Goal: Information Seeking & Learning: Understand process/instructions

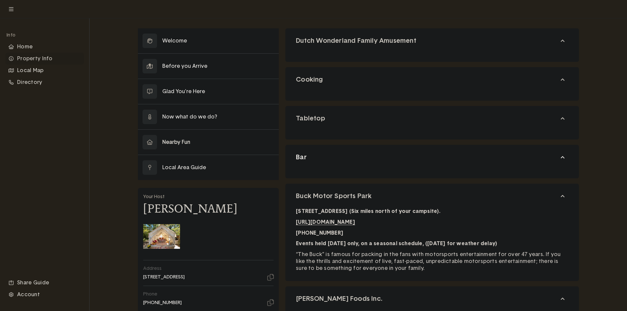
scroll to position [66, 0]
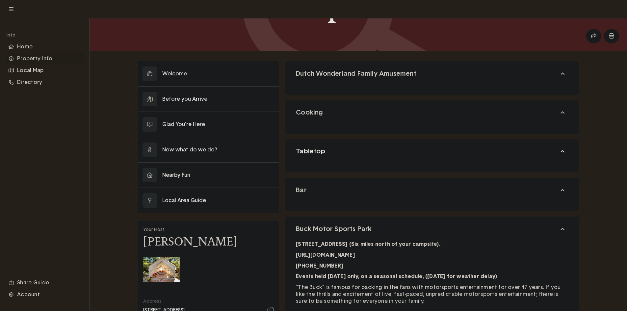
click at [339, 155] on button "Tabletop" at bounding box center [431, 151] width 293 height 25
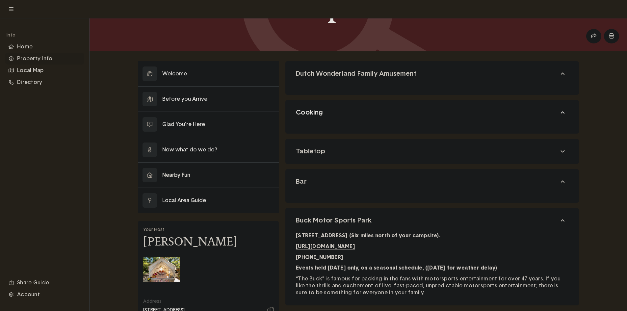
click at [355, 118] on button "Cooking" at bounding box center [431, 112] width 293 height 25
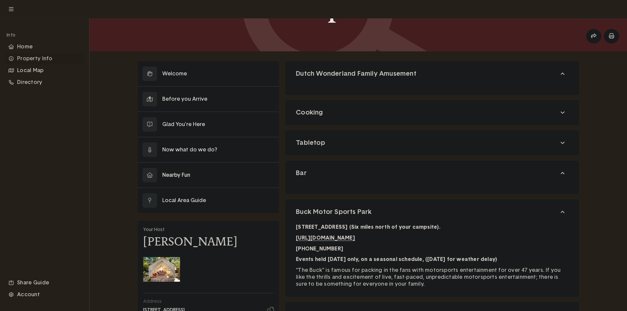
click at [366, 82] on div at bounding box center [432, 83] width 272 height 3
click at [411, 77] on span "Dutch Wonderland Family Amusement" at bounding box center [356, 73] width 120 height 9
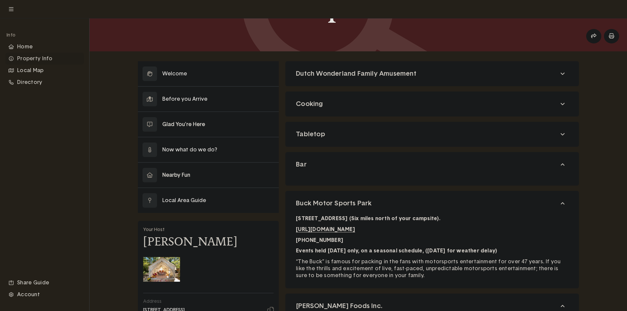
click at [197, 126] on button at bounding box center [208, 124] width 141 height 25
click at [173, 120] on button at bounding box center [208, 124] width 141 height 25
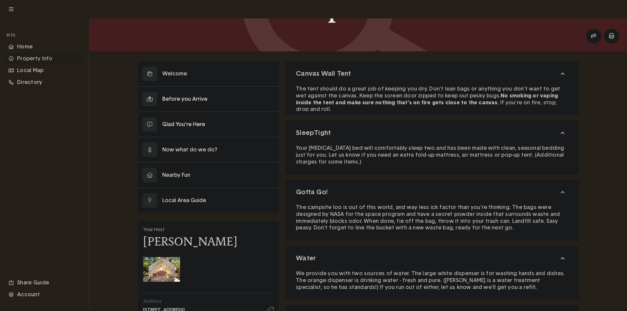
click at [187, 100] on button at bounding box center [208, 99] width 141 height 25
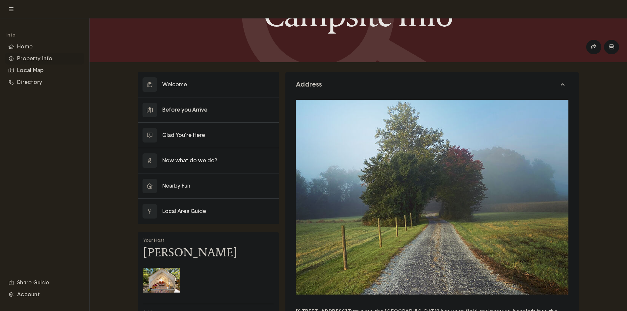
scroll to position [22, 0]
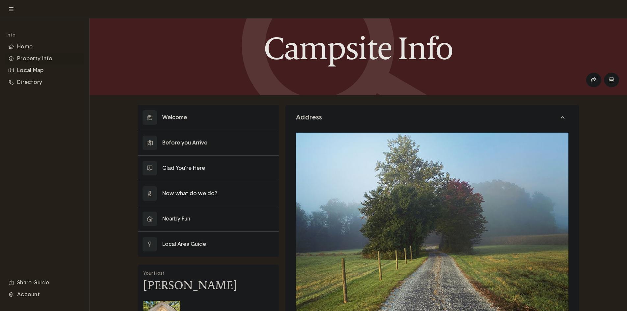
click at [210, 118] on button at bounding box center [208, 117] width 141 height 25
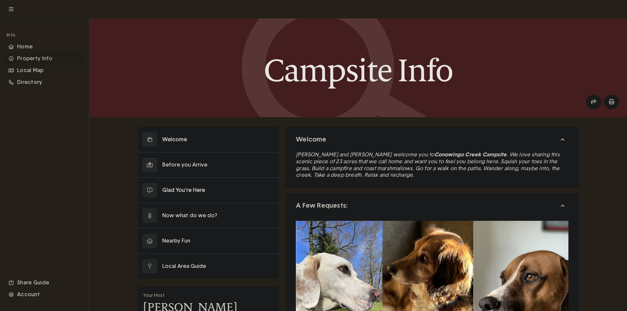
click at [197, 189] on button at bounding box center [208, 190] width 141 height 25
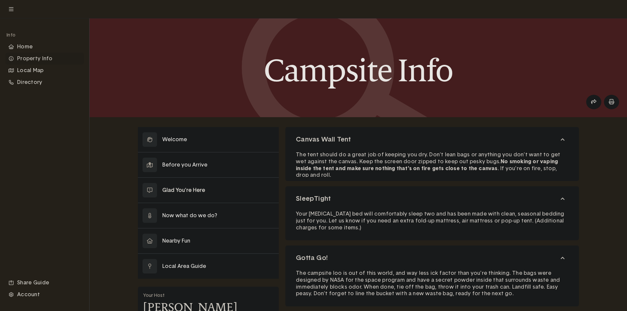
scroll to position [33, 0]
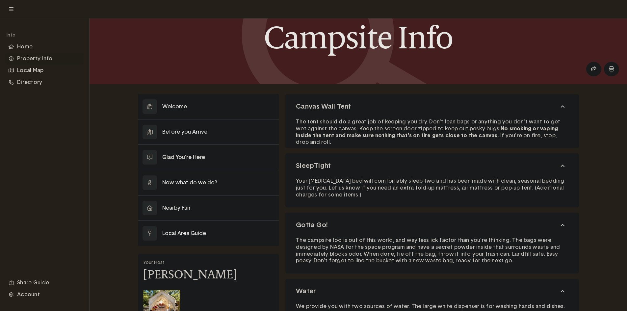
click at [197, 158] on button at bounding box center [208, 157] width 141 height 25
click at [189, 156] on button at bounding box center [208, 157] width 141 height 25
click at [200, 182] on button at bounding box center [208, 182] width 141 height 25
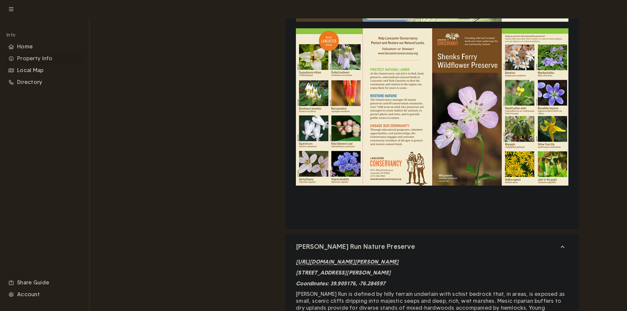
scroll to position [2862, 0]
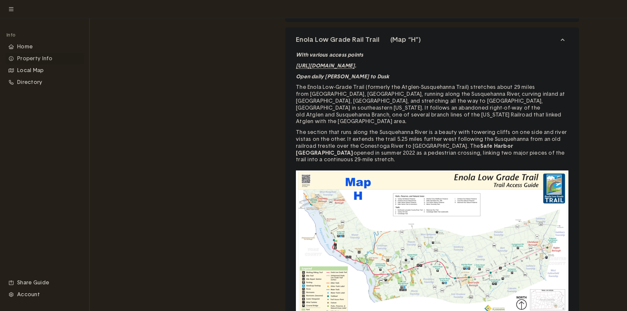
drag, startPoint x: 266, startPoint y: 201, endPoint x: 269, endPoint y: 194, distance: 7.2
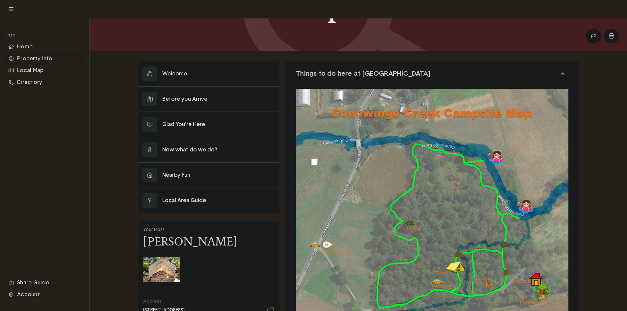
scroll to position [99, 0]
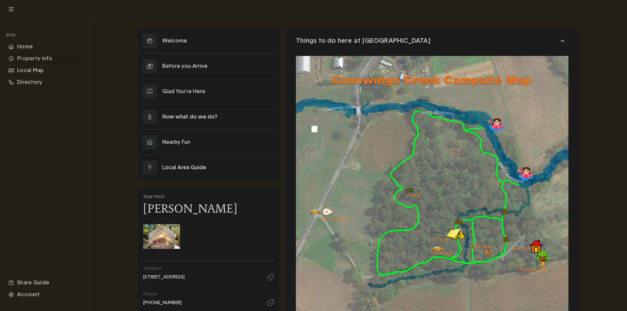
click at [199, 166] on button at bounding box center [208, 167] width 141 height 25
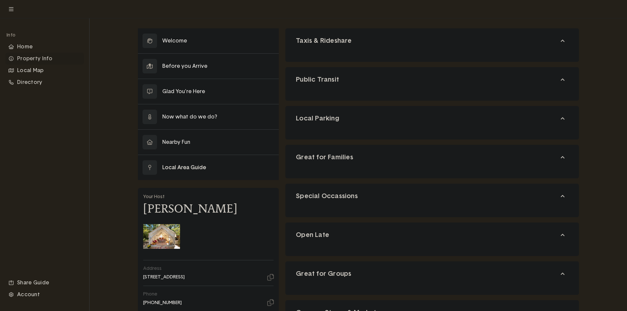
click at [322, 129] on div at bounding box center [432, 128] width 272 height 3
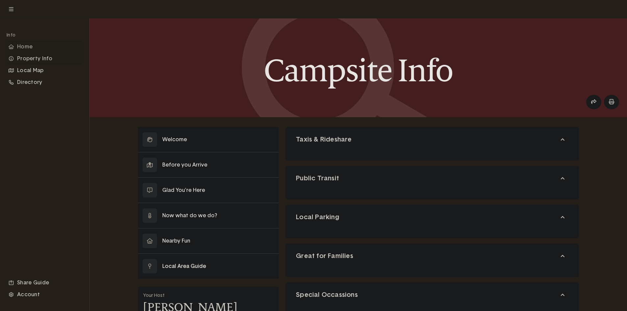
click at [33, 47] on div "Home" at bounding box center [44, 47] width 79 height 12
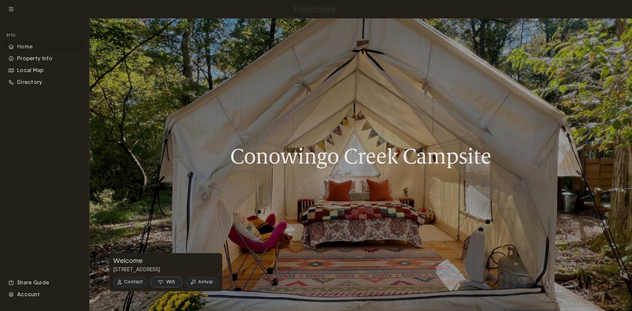
click at [170, 282] on button "Wifi" at bounding box center [166, 282] width 33 height 11
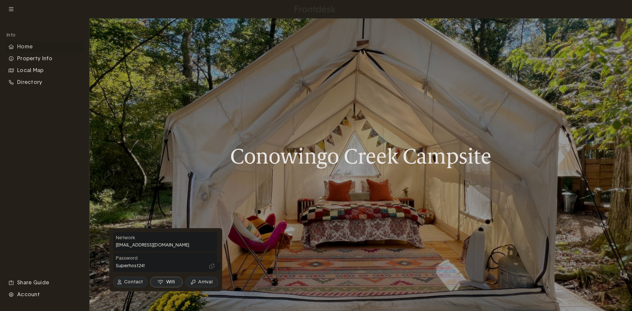
click at [170, 282] on button "Wifi" at bounding box center [166, 282] width 33 height 11
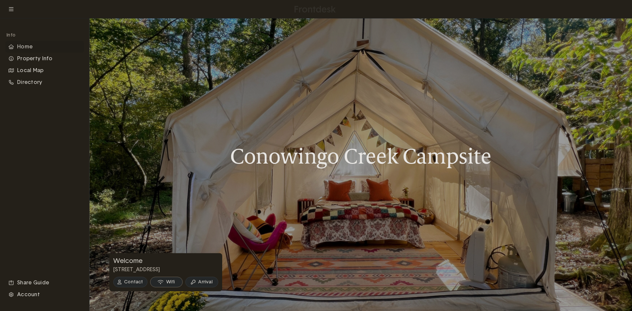
click at [170, 282] on button "Wifi" at bounding box center [166, 282] width 33 height 11
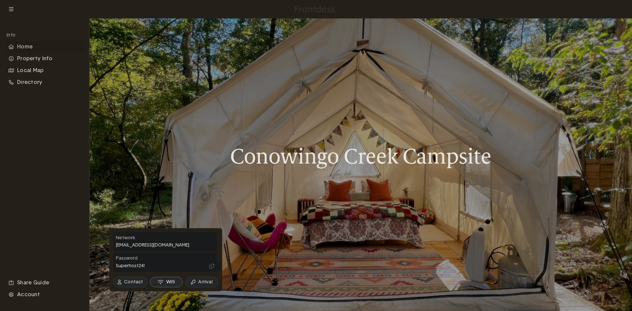
click at [170, 282] on button "Wifi" at bounding box center [166, 282] width 33 height 11
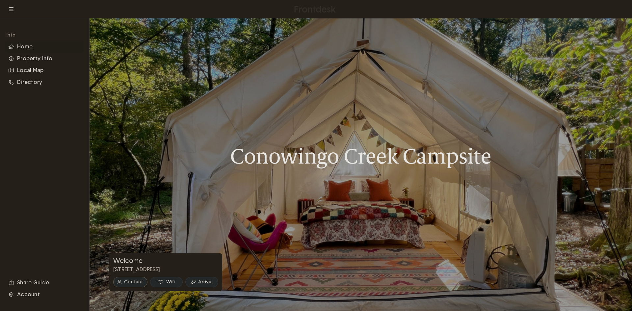
click at [127, 282] on button "Contact" at bounding box center [130, 282] width 34 height 11
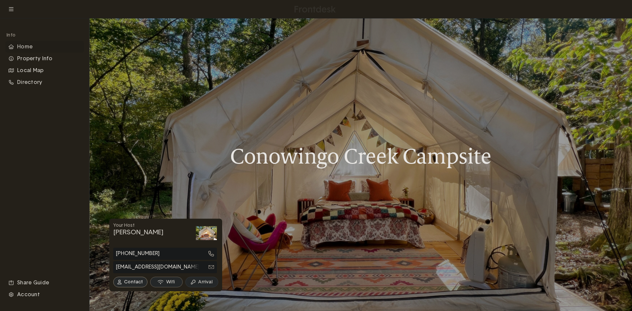
click at [166, 284] on button "Wifi" at bounding box center [166, 282] width 33 height 11
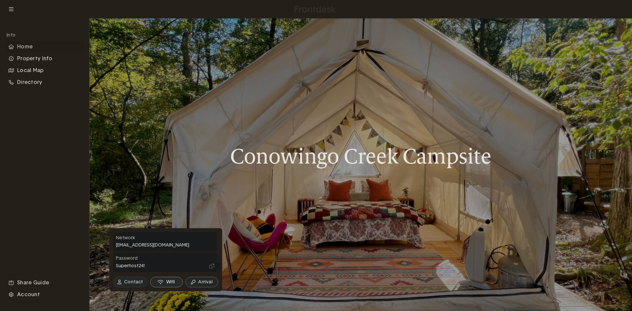
click at [203, 285] on button "Arrival" at bounding box center [201, 282] width 33 height 11
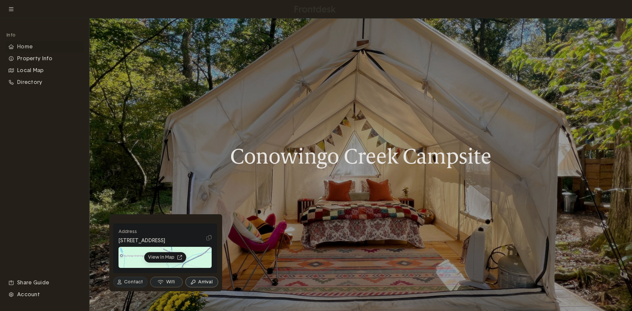
click at [169, 282] on button "Wifi" at bounding box center [166, 282] width 33 height 11
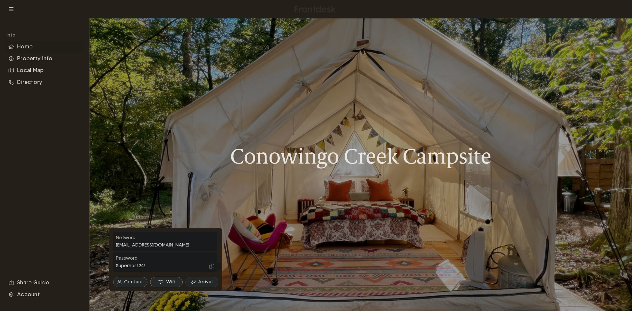
click at [131, 282] on button "Contact" at bounding box center [130, 282] width 34 height 11
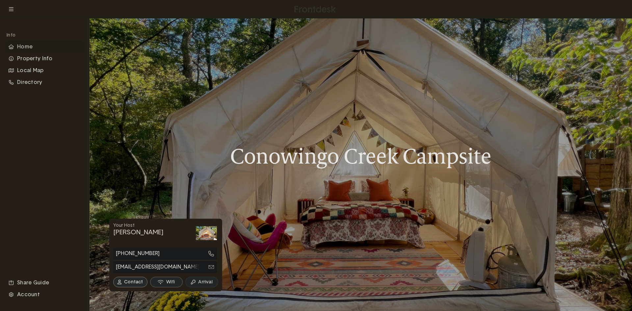
click at [168, 282] on button "Wifi" at bounding box center [166, 282] width 33 height 11
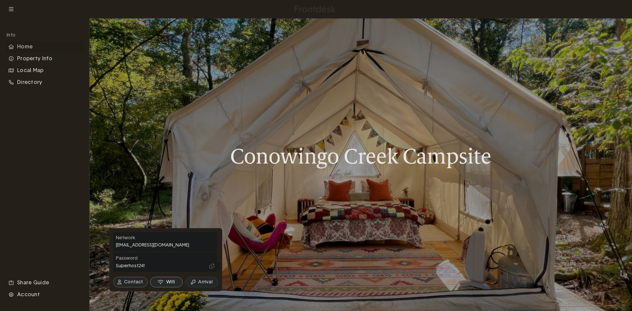
click at [132, 282] on button "Contact" at bounding box center [130, 282] width 34 height 11
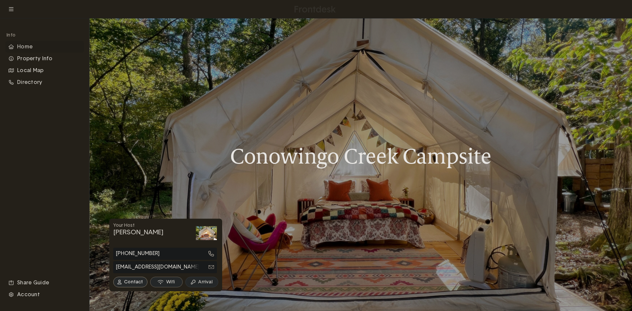
click at [168, 280] on button "Wifi" at bounding box center [166, 282] width 33 height 11
